Goal: Information Seeking & Learning: Learn about a topic

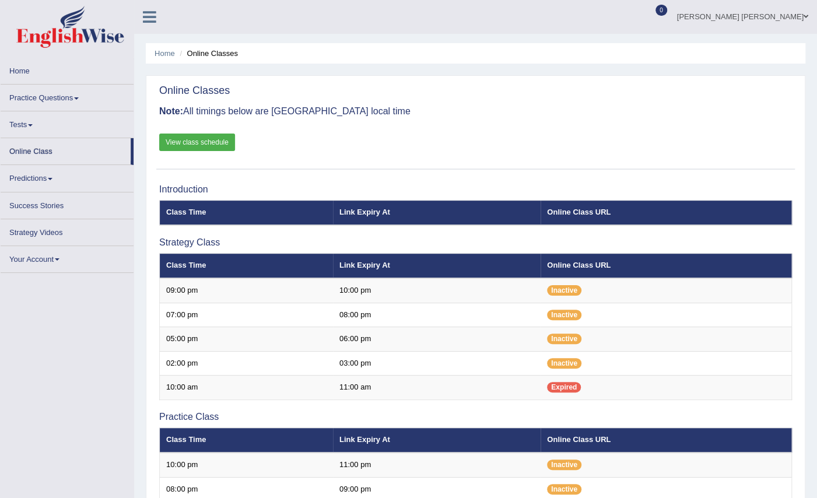
click at [68, 156] on link "Online Class" at bounding box center [66, 149] width 130 height 23
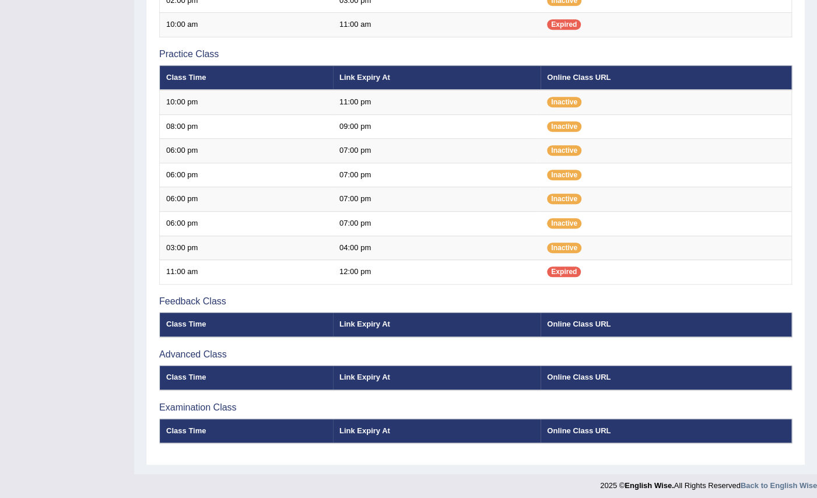
scroll to position [369, 0]
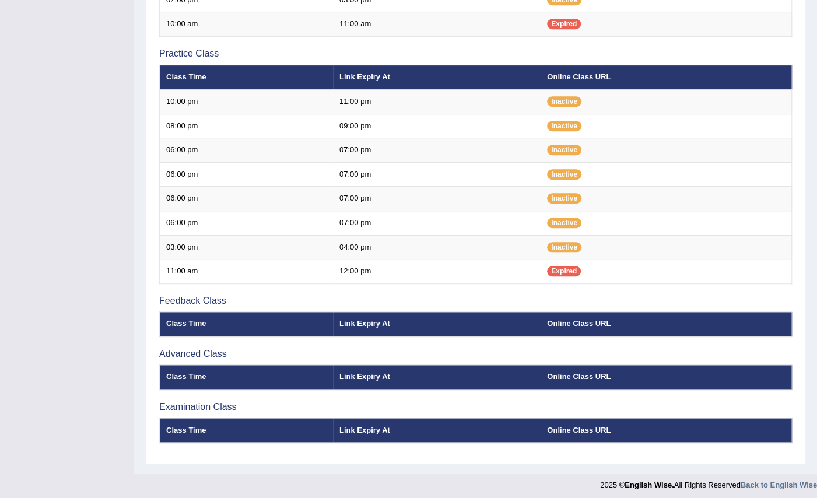
click at [815, 6] on div "Home Online Classes Online Classes Note: All timings below are Melbourne local …" at bounding box center [475, 52] width 683 height 842
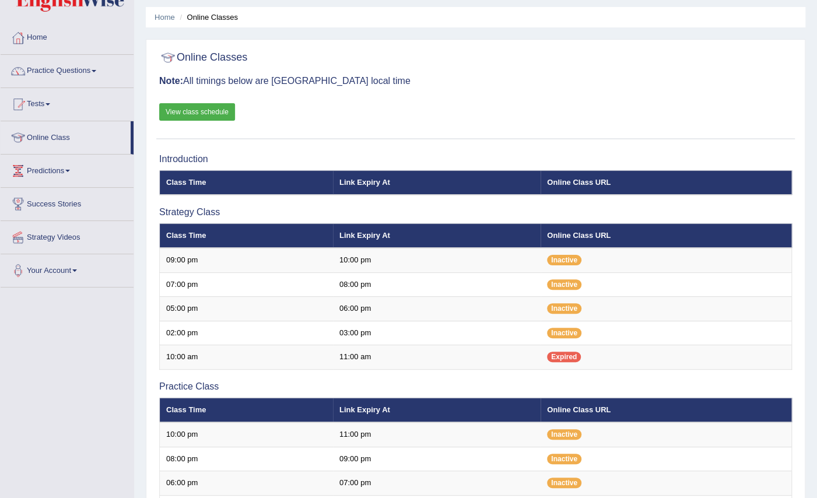
scroll to position [0, 0]
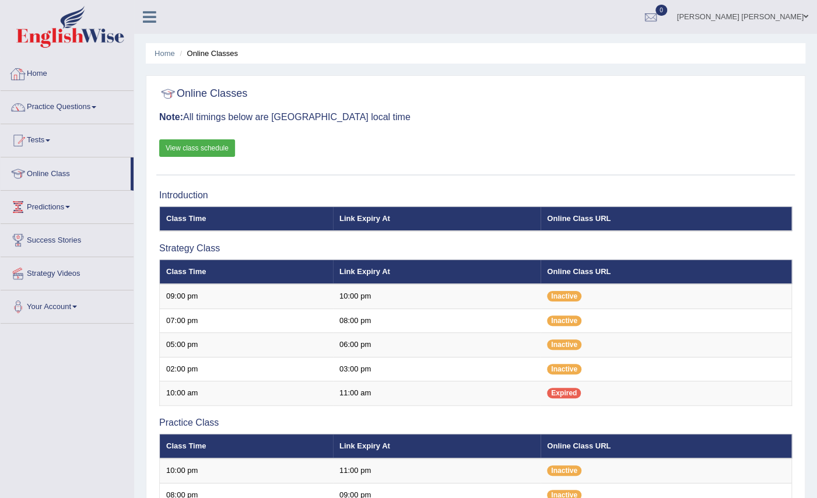
click at [35, 69] on link "Home" at bounding box center [67, 72] width 133 height 29
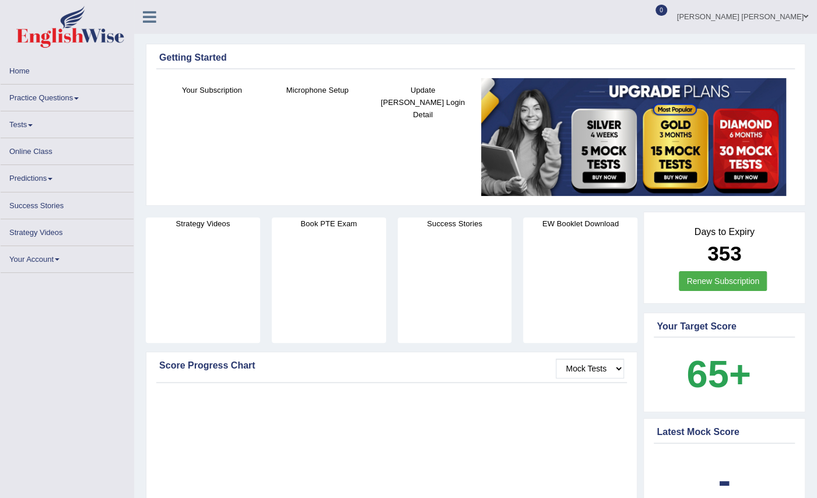
click at [37, 150] on link "Online Class" at bounding box center [67, 149] width 133 height 23
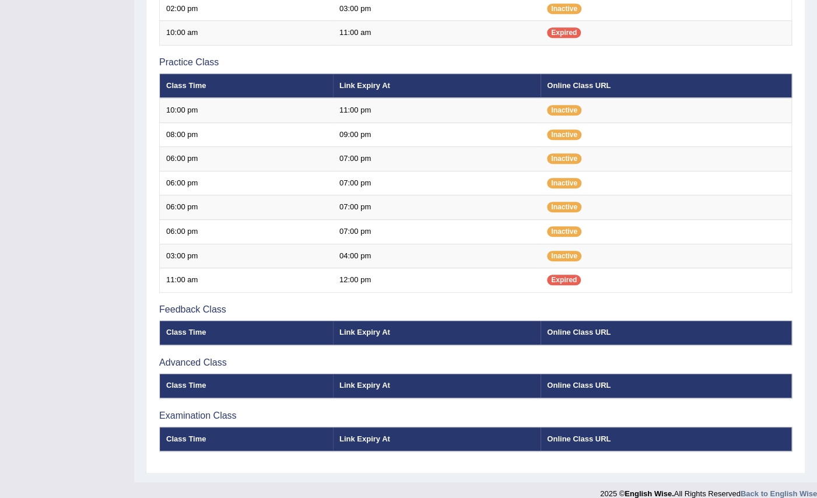
scroll to position [369, 0]
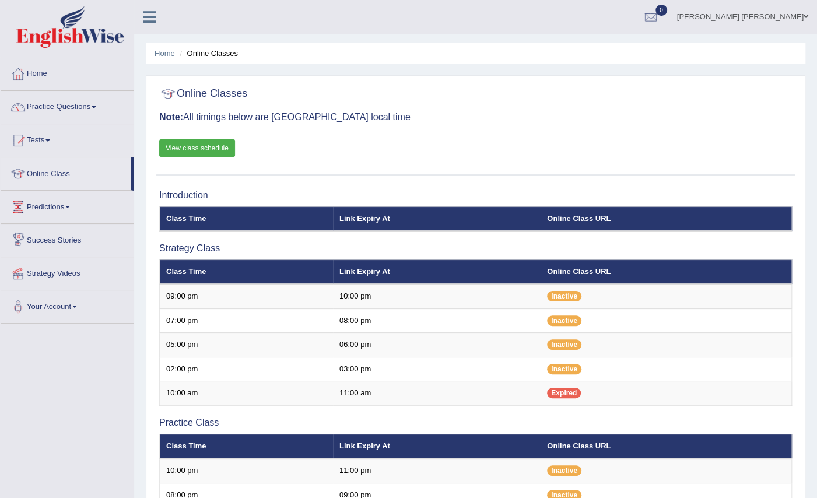
click at [62, 272] on link "Strategy Videos" at bounding box center [67, 271] width 133 height 29
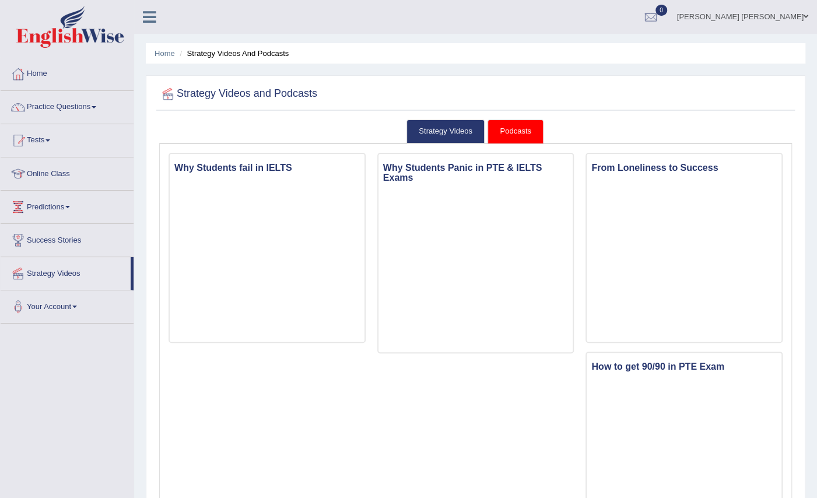
click at [72, 203] on link "Predictions" at bounding box center [67, 205] width 133 height 29
